Goal: Information Seeking & Learning: Understand process/instructions

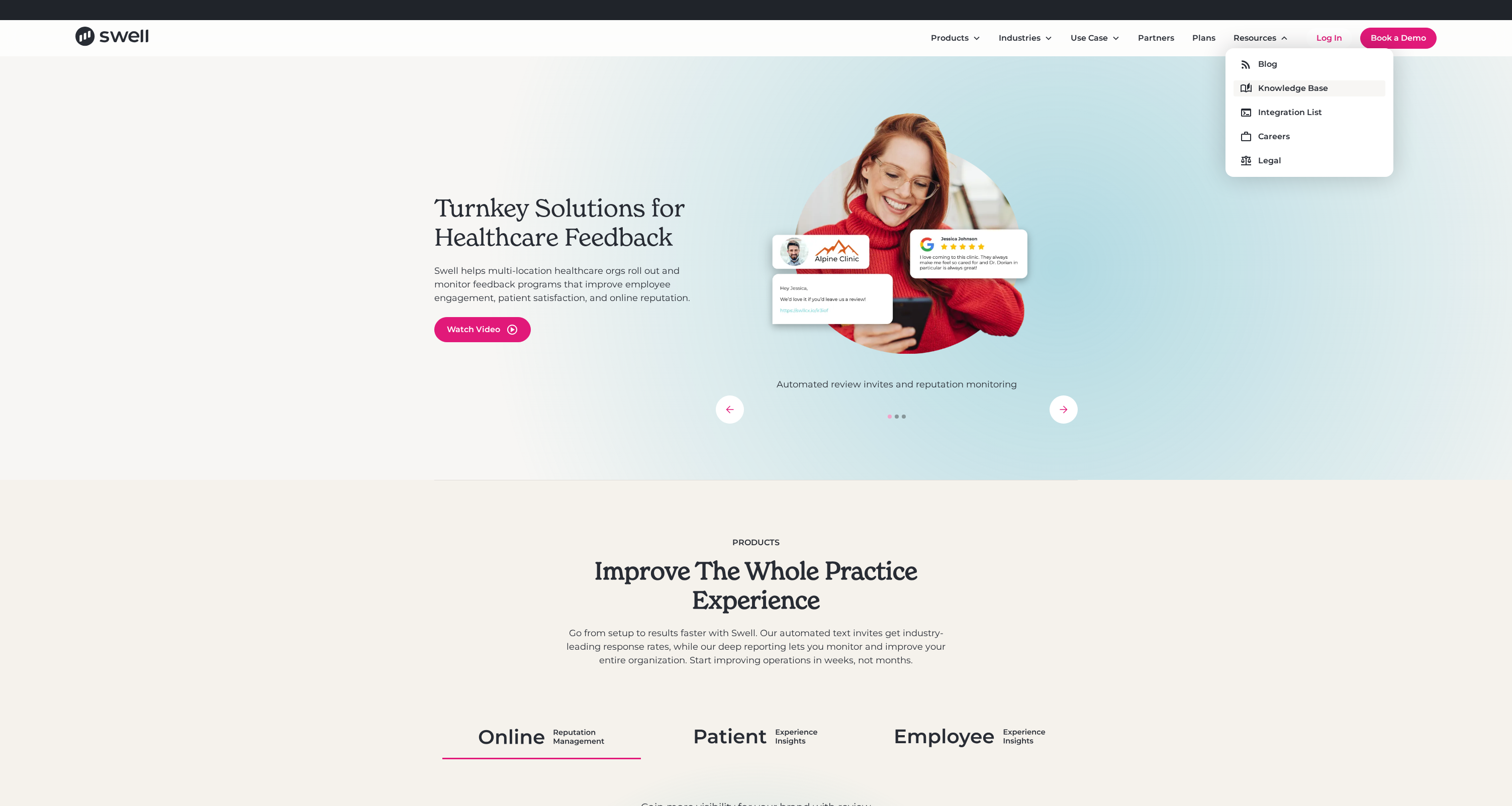
click at [1272, 85] on div "Knowledge Base" at bounding box center [1293, 88] width 70 height 12
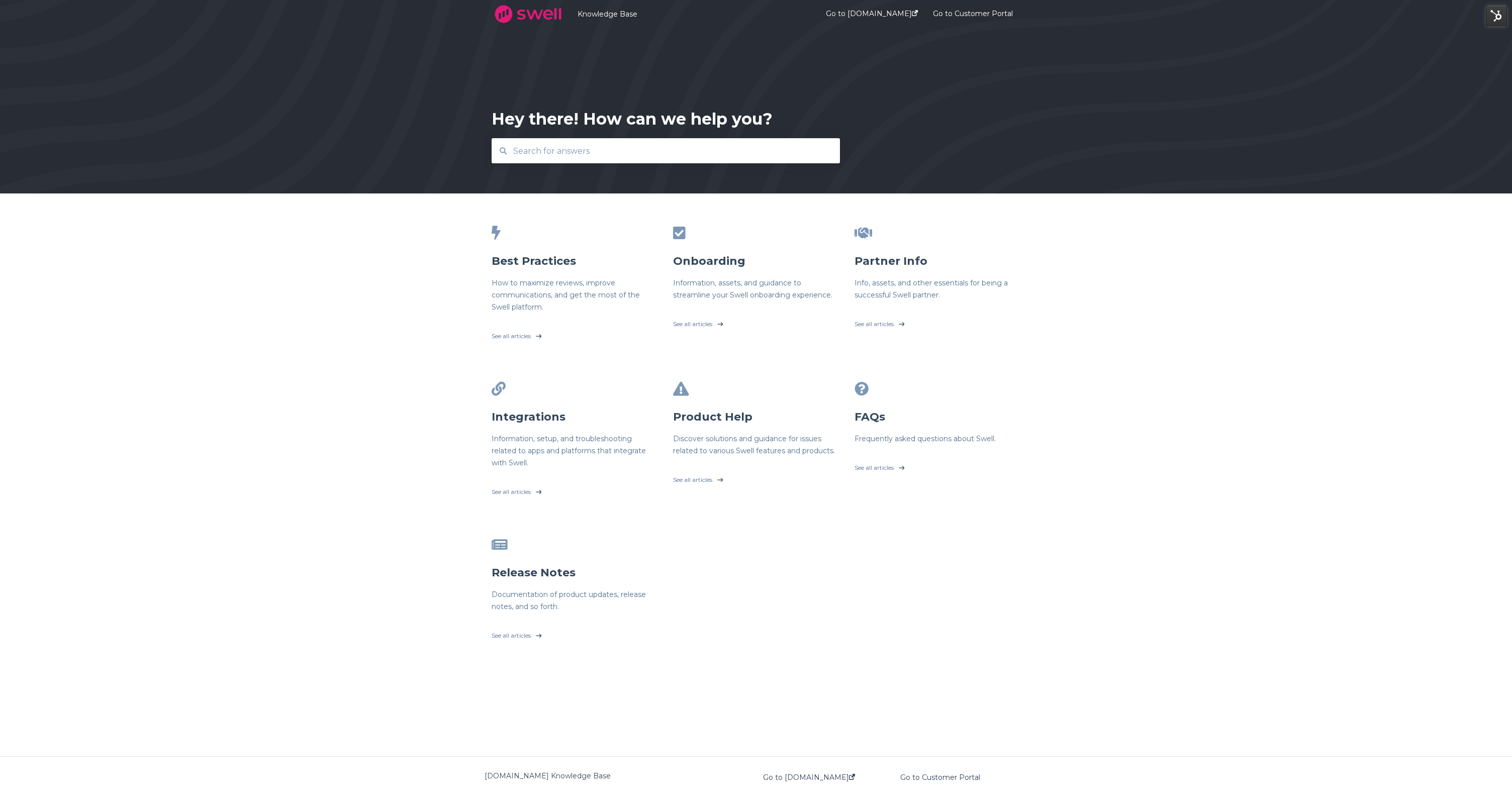
type input "s"
type input "review invite"
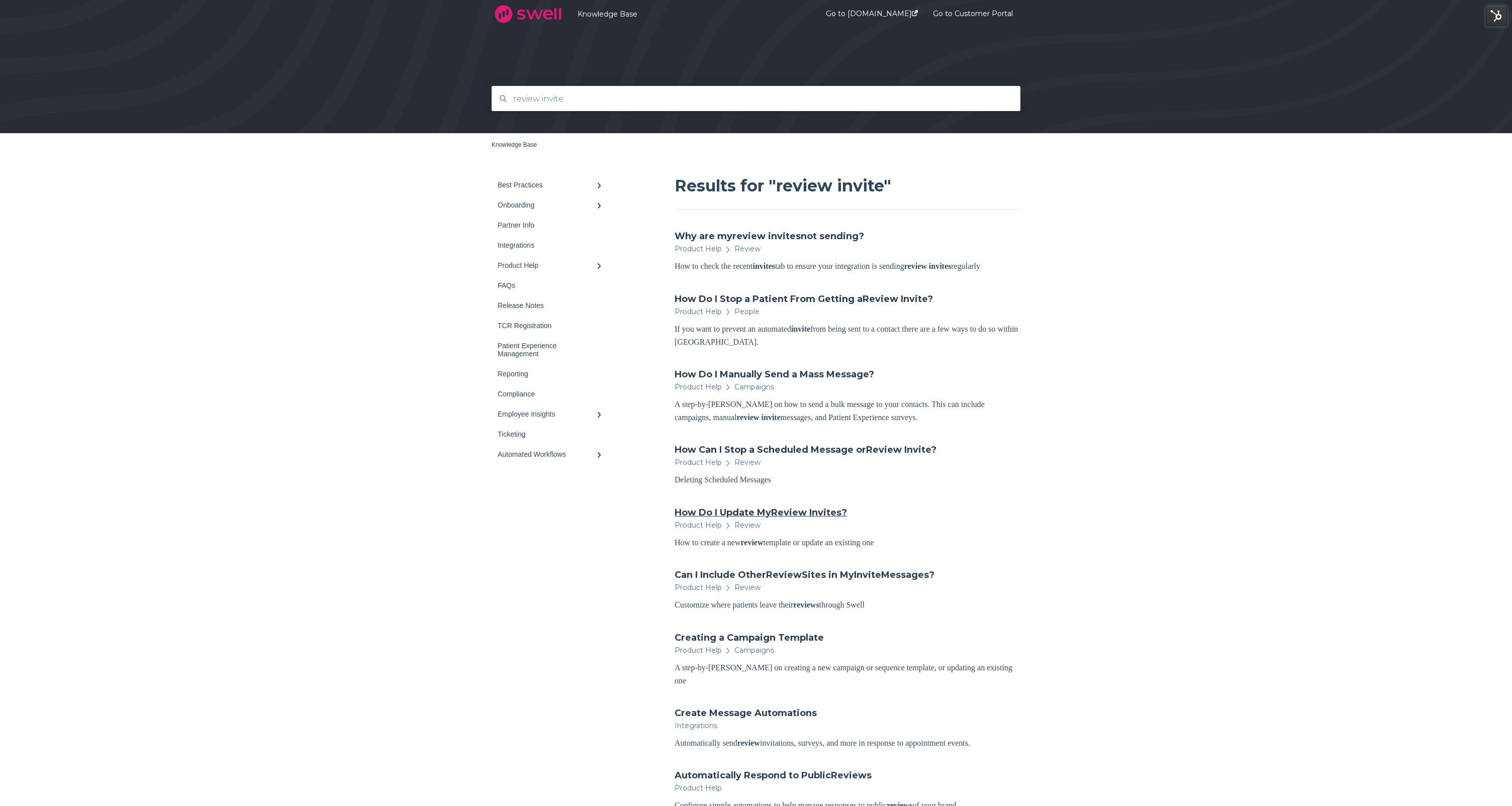
click at [716, 519] on link "How Do I Update My Review Invites ?" at bounding box center [760, 513] width 172 height 13
